Goal: Information Seeking & Learning: Learn about a topic

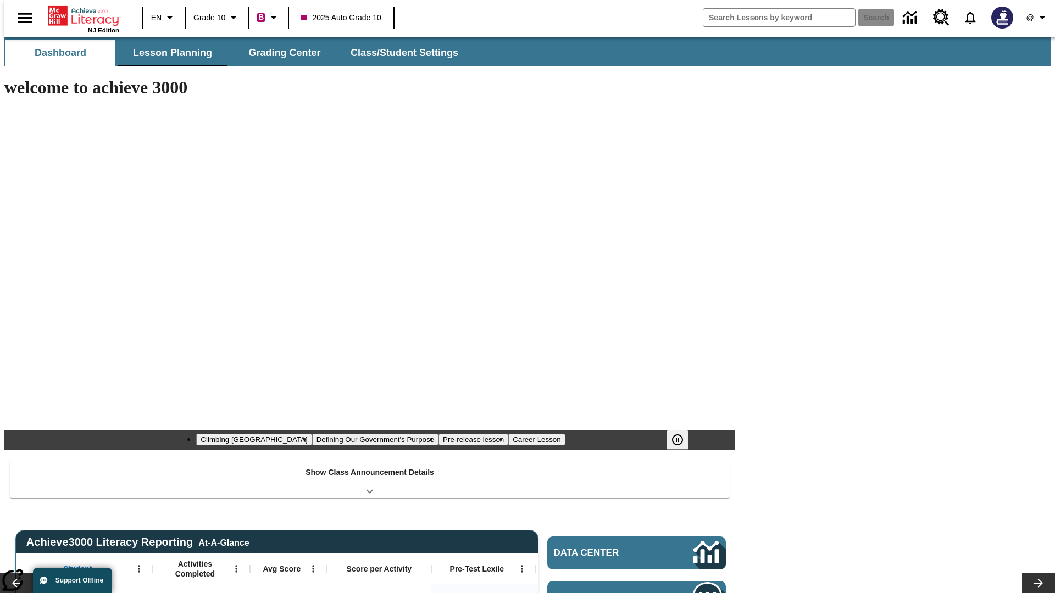
click at [168, 53] on button "Lesson Planning" at bounding box center [173, 53] width 110 height 26
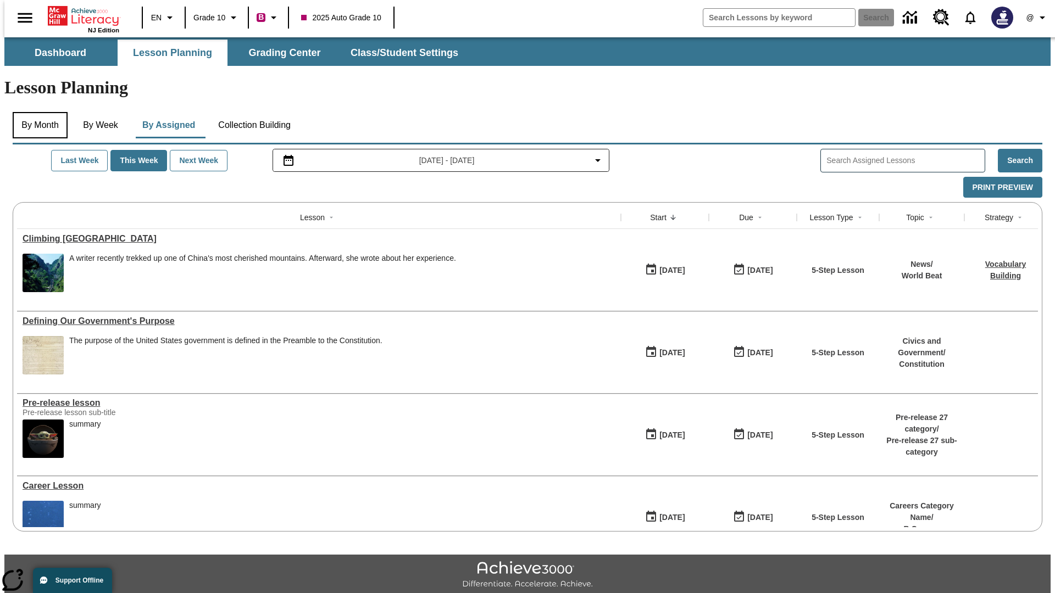
click at [37, 112] on button "By Month" at bounding box center [40, 125] width 55 height 26
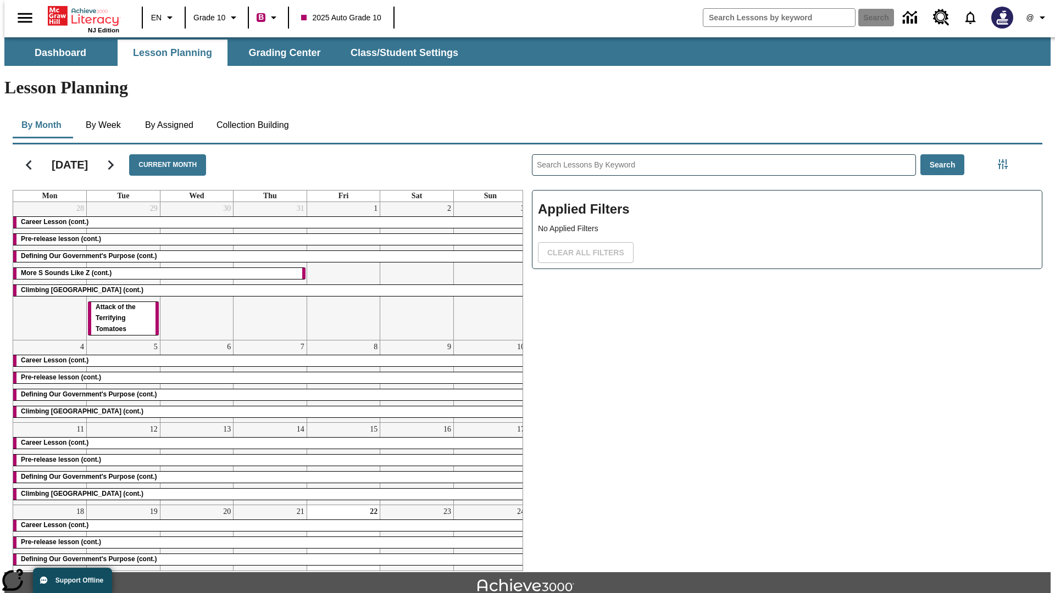
click at [265, 217] on div "Career Lesson (cont.)" at bounding box center [270, 222] width 514 height 11
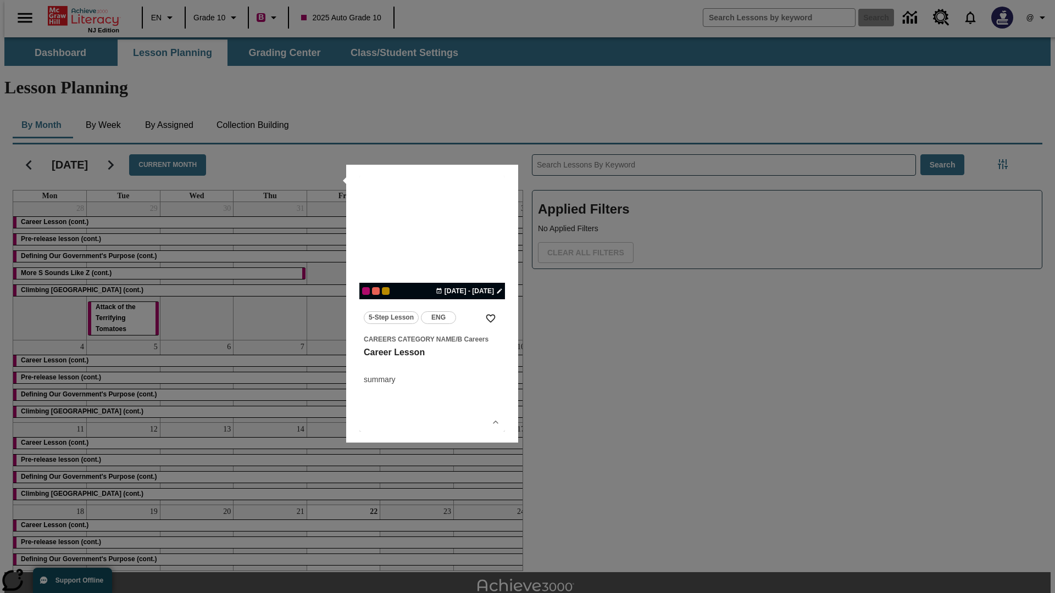
scroll to position [24, 0]
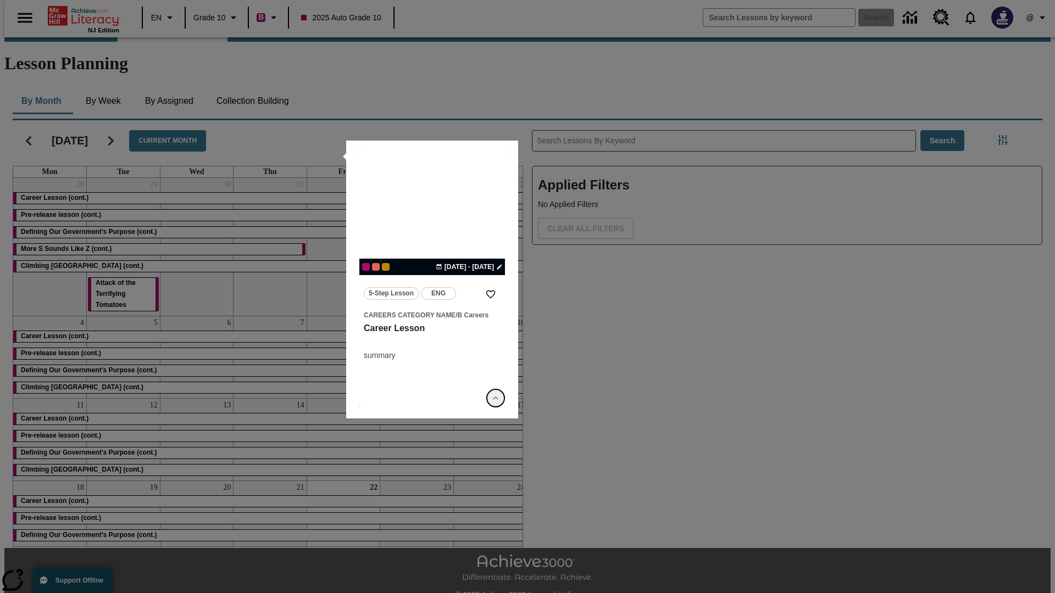
click at [495, 398] on icon "Show Details" at bounding box center [495, 398] width 11 height 11
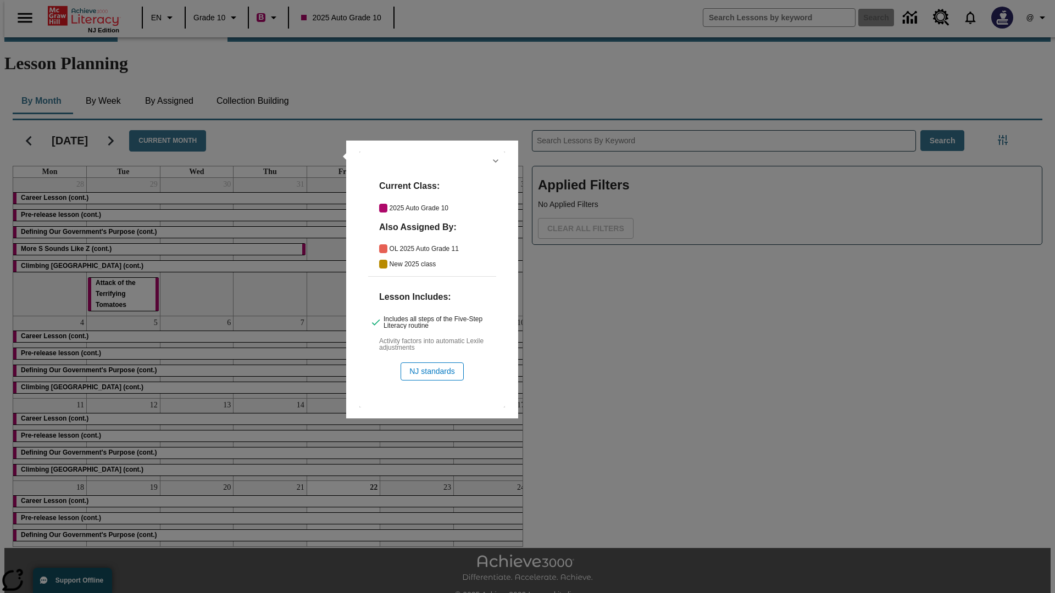
click at [495, 161] on icon "Hide Details" at bounding box center [495, 160] width 11 height 11
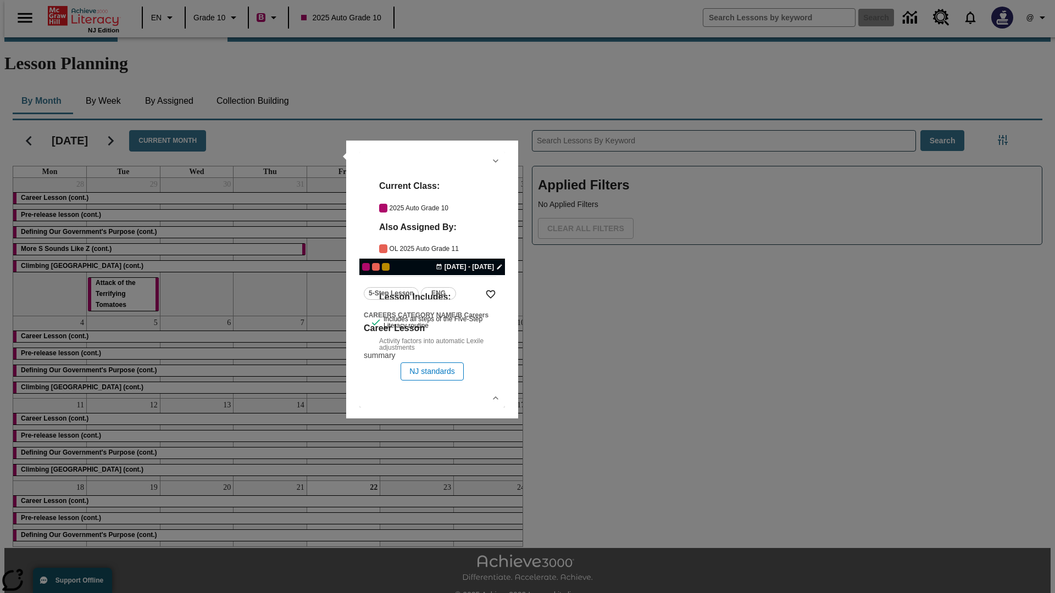
click at [432, 280] on link "lesson details" at bounding box center [432, 280] width 146 height 256
